Goal: Find specific page/section: Find specific page/section

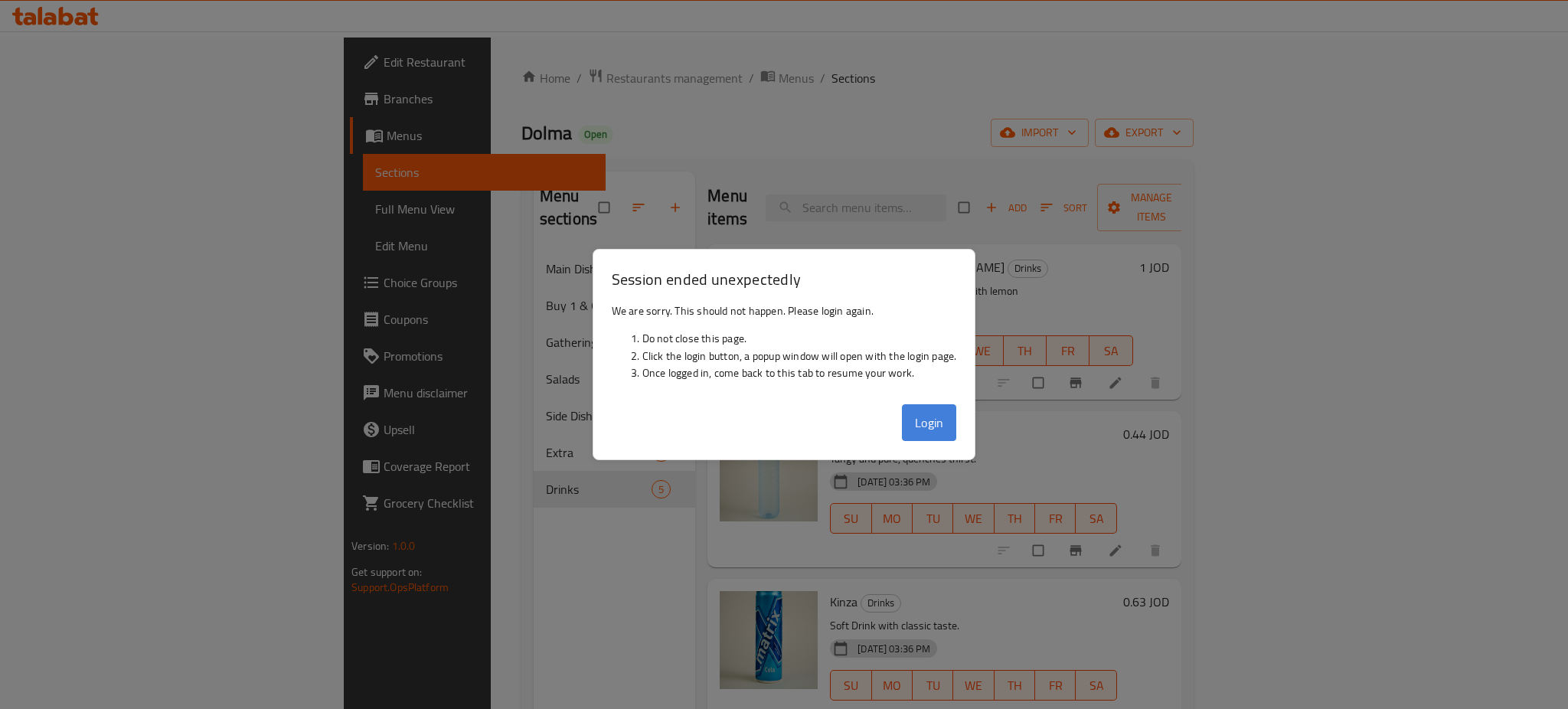
drag, startPoint x: 0, startPoint y: 0, endPoint x: 882, endPoint y: 421, distance: 977.3
click at [901, 421] on button "Login" at bounding box center [928, 423] width 55 height 37
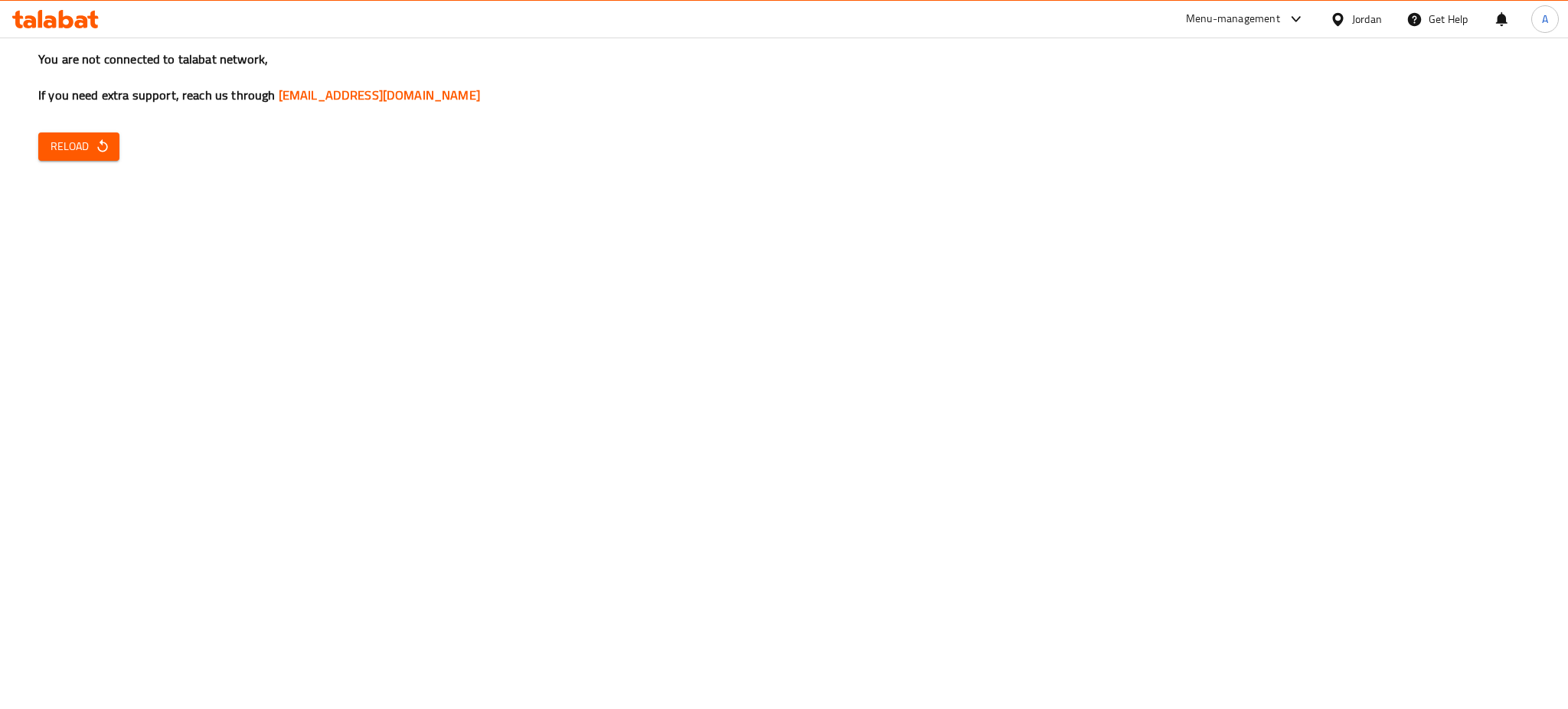
click at [95, 139] on icon "button" at bounding box center [103, 147] width 15 height 15
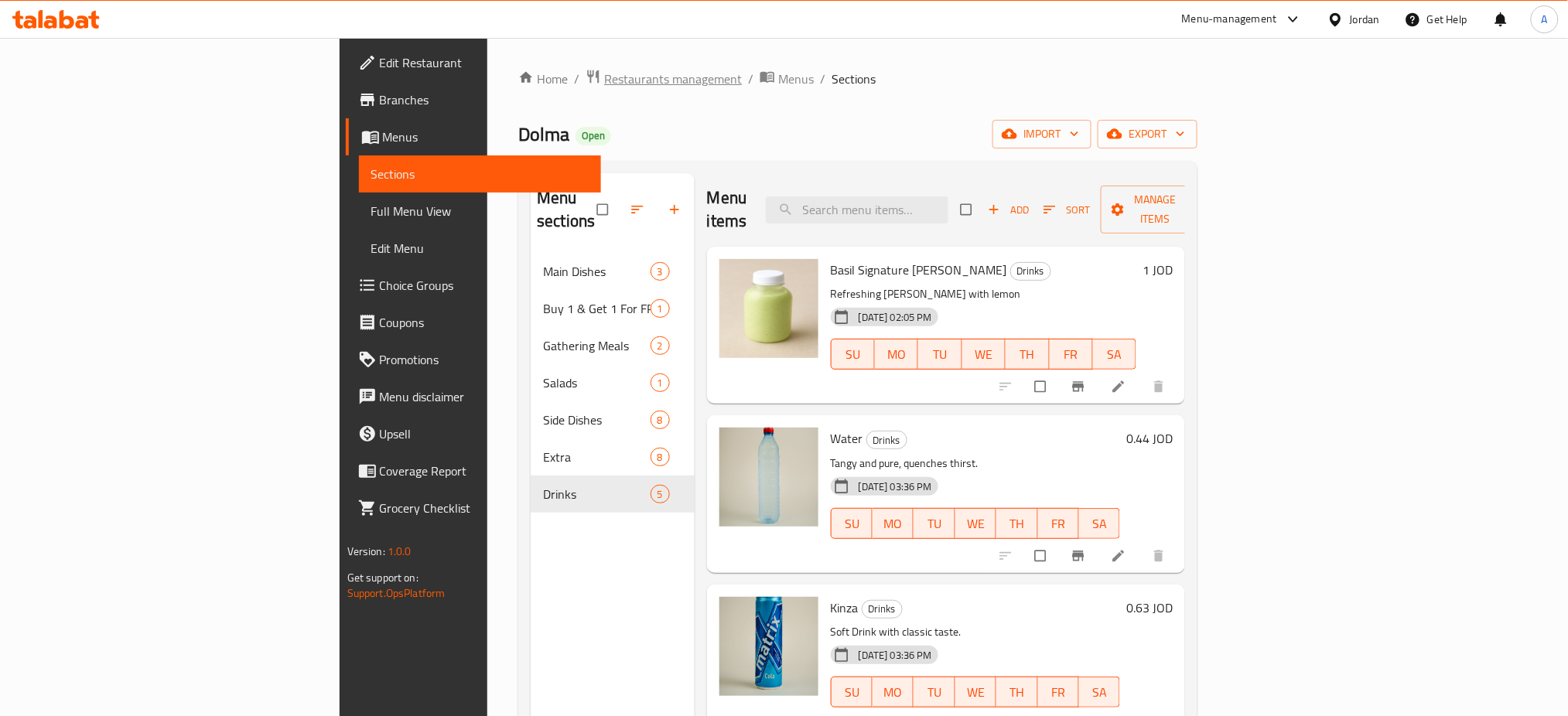
click at [604, 76] on span "Restaurants management" at bounding box center [673, 79] width 138 height 19
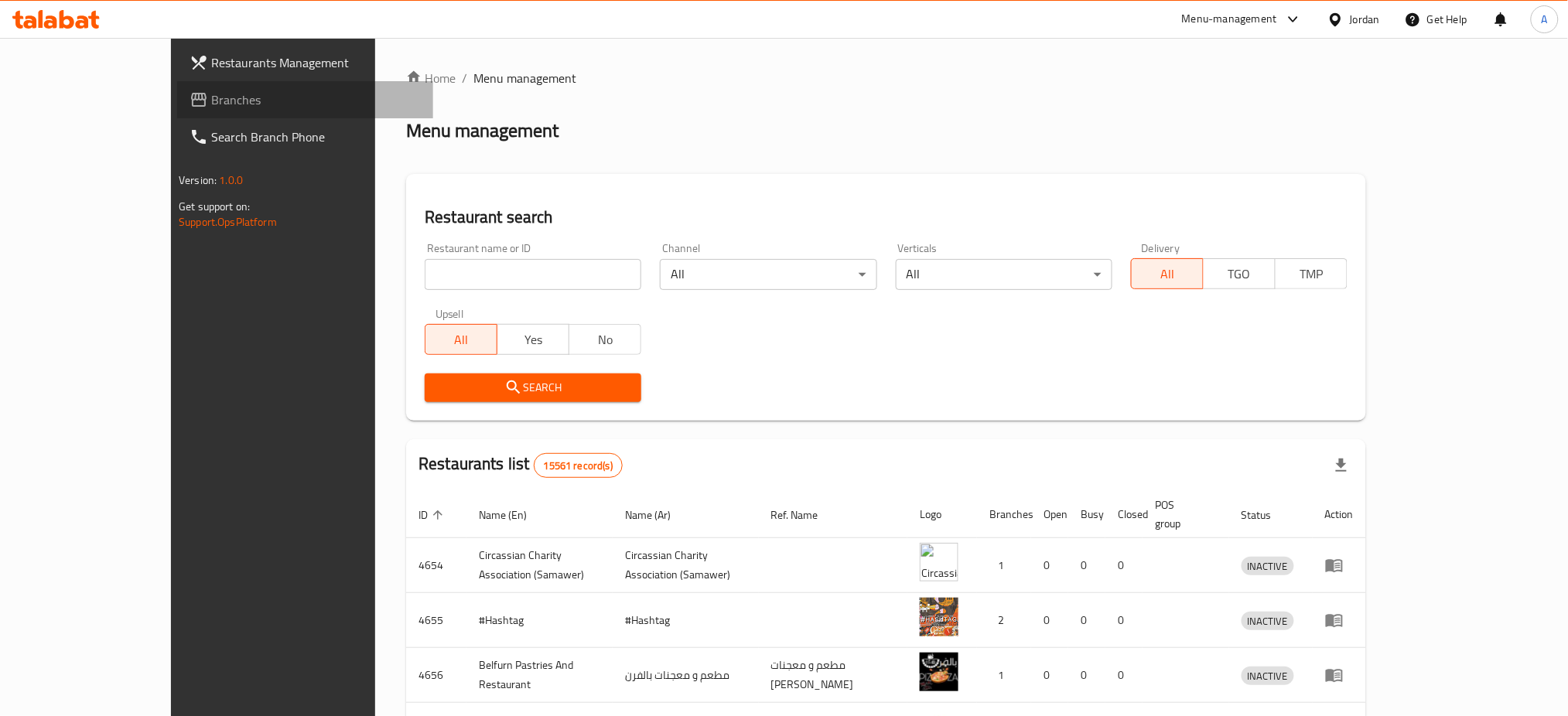
click at [211, 90] on span "Branches" at bounding box center [315, 99] width 209 height 19
